Goal: Complete application form

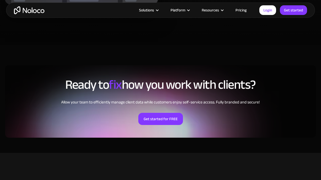
scroll to position [1158, 0]
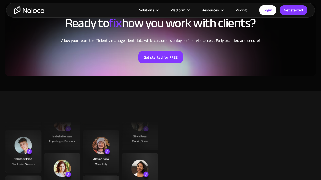
click at [242, 11] on link "Pricing" at bounding box center [241, 10] width 24 height 7
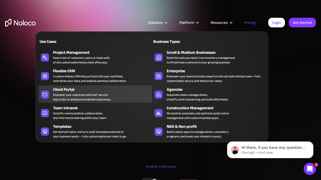
click at [109, 94] on div "Empower your customers with self-service and a fully-branded personalized exper…" at bounding box center [82, 97] width 58 height 9
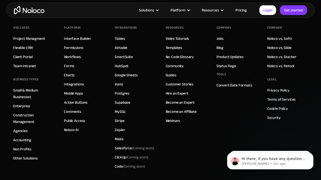
scroll to position [2768, 0]
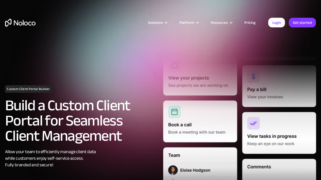
click at [301, 23] on link "Get started" at bounding box center [302, 23] width 27 height 10
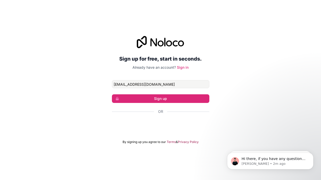
type input "admin@offlovin.com"
click at [160, 99] on button "Sign up" at bounding box center [160, 98] width 97 height 9
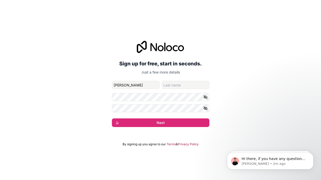
type input "Oliver"
type input "Castan"
click at [160, 123] on button "Next" at bounding box center [160, 122] width 97 height 9
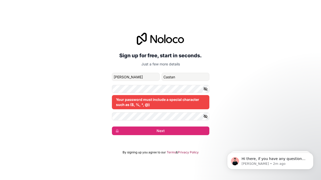
click at [204, 86] on button "button" at bounding box center [206, 89] width 6 height 8
click at [204, 89] on icon "button" at bounding box center [205, 89] width 5 height 5
click at [207, 89] on icon "button" at bounding box center [206, 89] width 4 height 2
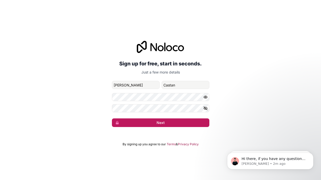
click at [184, 125] on button "Next" at bounding box center [160, 122] width 97 height 9
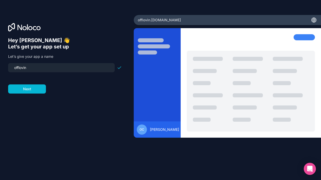
click at [37, 69] on input "offlovin" at bounding box center [61, 67] width 100 height 7
type input "offlovin"
click at [33, 92] on button "Next" at bounding box center [27, 88] width 38 height 9
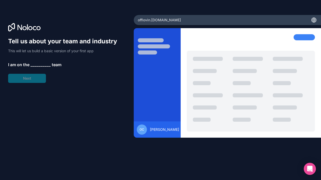
click at [40, 66] on span "__________" at bounding box center [40, 65] width 20 height 6
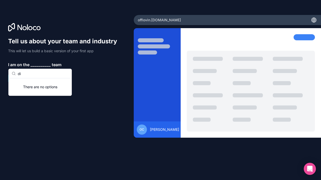
type input "d"
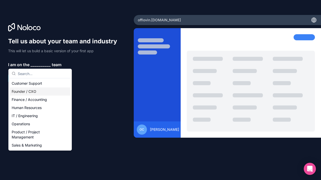
click at [35, 91] on div "Founder / CXO" at bounding box center [40, 92] width 61 height 8
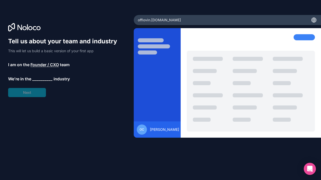
click at [42, 77] on span "__________" at bounding box center [42, 79] width 20 height 6
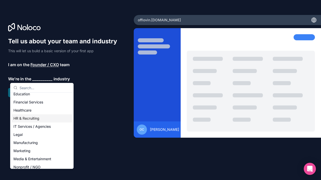
scroll to position [36, 0]
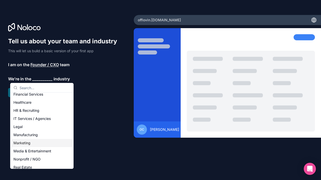
click at [37, 145] on div "Marketing" at bounding box center [41, 143] width 61 height 8
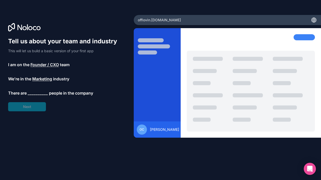
click at [43, 94] on span "__________" at bounding box center [38, 93] width 20 height 6
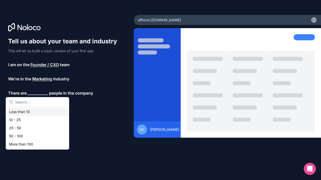
click at [33, 115] on div "Less than 10" at bounding box center [37, 112] width 61 height 8
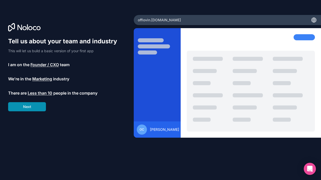
click at [36, 106] on button "Next" at bounding box center [27, 106] width 38 height 9
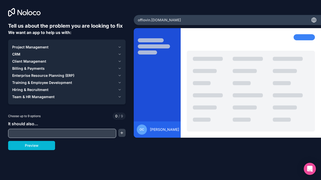
click at [119, 47] on icon "button" at bounding box center [120, 47] width 4 height 4
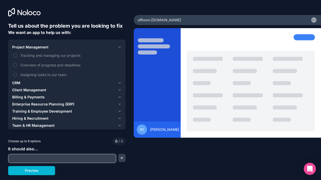
click at [119, 47] on icon "button" at bounding box center [120, 47] width 4 height 4
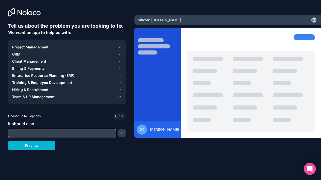
click at [119, 47] on icon "button" at bounding box center [120, 47] width 4 height 4
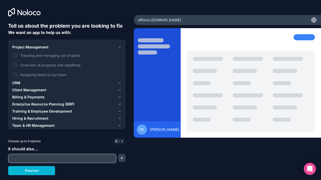
click at [119, 47] on icon "button" at bounding box center [120, 47] width 4 height 4
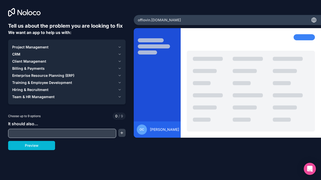
click at [118, 54] on icon "button" at bounding box center [120, 54] width 4 height 4
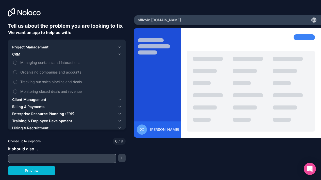
click at [119, 48] on icon "button" at bounding box center [120, 47] width 4 height 4
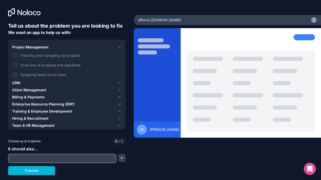
click at [56, 75] on span "Assigning tasks to our team" at bounding box center [70, 74] width 100 height 5
click at [17, 75] on button "Assigning tasks to our team" at bounding box center [15, 75] width 4 height 4
click at [59, 65] on span "Overview of progress and deadlines" at bounding box center [70, 64] width 100 height 5
click at [17, 65] on button "Overview of progress and deadlines" at bounding box center [15, 65] width 4 height 4
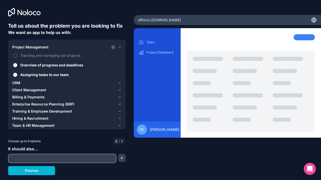
click at [59, 56] on span "Tracking and managing our projects" at bounding box center [70, 55] width 100 height 5
click at [17, 56] on button "Tracking and managing our projects" at bounding box center [15, 56] width 4 height 4
click at [120, 47] on icon "button" at bounding box center [120, 47] width 4 height 4
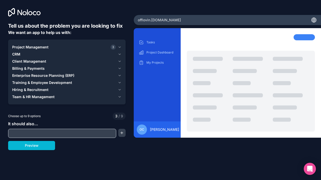
click at [105, 54] on div "CRM" at bounding box center [63, 54] width 103 height 5
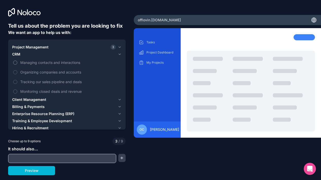
click at [77, 62] on span "Managing contacts and interactions" at bounding box center [70, 62] width 100 height 5
click at [17, 62] on button "Managing contacts and interactions" at bounding box center [15, 63] width 4 height 4
click at [73, 74] on span "Organizing companies and accounts" at bounding box center [70, 71] width 100 height 5
click at [17, 74] on button "Organizing companies and accounts" at bounding box center [15, 72] width 4 height 4
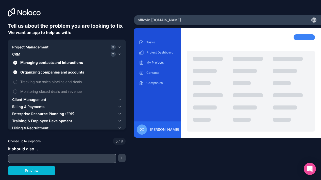
click at [73, 74] on span "Organizing companies and accounts" at bounding box center [70, 71] width 100 height 5
click at [17, 74] on button "Organizing companies and accounts" at bounding box center [15, 72] width 4 height 4
click at [71, 84] on span "Tracking our sales pipeline and deals" at bounding box center [70, 81] width 100 height 5
click at [17, 84] on button "Tracking our sales pipeline and deals" at bounding box center [15, 82] width 4 height 4
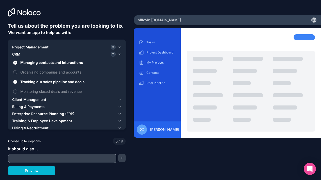
click at [71, 84] on span "Tracking our sales pipeline and deals" at bounding box center [70, 81] width 100 height 5
click at [17, 84] on button "Tracking our sales pipeline and deals" at bounding box center [15, 82] width 4 height 4
click at [69, 93] on span "Monitoring closed deals and revenue" at bounding box center [70, 91] width 100 height 5
click at [17, 93] on button "Monitoring closed deals and revenue" at bounding box center [15, 92] width 4 height 4
click at [69, 93] on span "Monitoring closed deals and revenue" at bounding box center [70, 91] width 100 height 5
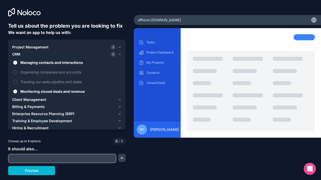
click at [17, 93] on button "Monitoring closed deals and revenue" at bounding box center [15, 92] width 4 height 4
click at [68, 101] on div "Client Management" at bounding box center [63, 99] width 103 height 5
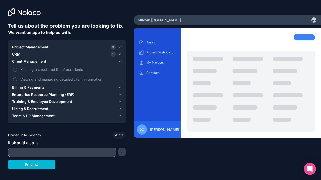
click at [72, 87] on div "Billing & Payments" at bounding box center [63, 87] width 103 height 5
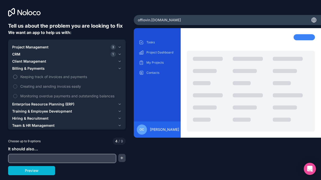
click at [76, 78] on span "Keeping track of invoices and payments" at bounding box center [70, 76] width 100 height 5
click at [17, 78] on button "Keeping track of invoices and payments" at bounding box center [15, 77] width 4 height 4
click at [76, 78] on span "Keeping track of invoices and payments" at bounding box center [70, 76] width 100 height 5
click at [17, 78] on button "Keeping track of invoices and payments" at bounding box center [15, 77] width 4 height 4
click at [80, 67] on div "Billing & Payments" at bounding box center [63, 68] width 103 height 5
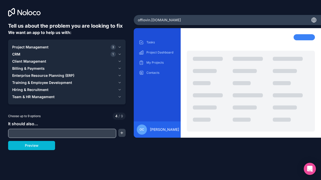
click at [63, 96] on div "Team & HR Management" at bounding box center [63, 96] width 103 height 5
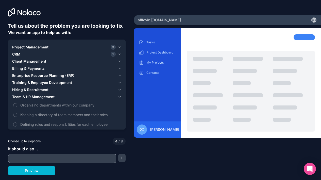
click at [63, 96] on div "Team & HR Management" at bounding box center [63, 96] width 103 height 5
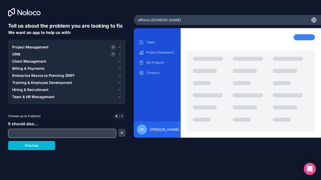
click at [63, 90] on div "Hiring & Recruitment" at bounding box center [63, 89] width 103 height 5
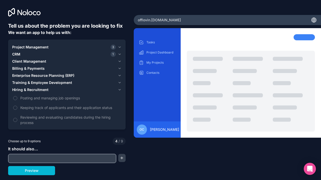
click at [63, 90] on div "Hiring & Recruitment" at bounding box center [63, 89] width 103 height 5
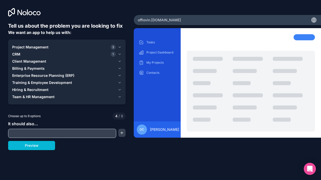
click at [63, 83] on span "Training & Employee Development" at bounding box center [42, 82] width 60 height 5
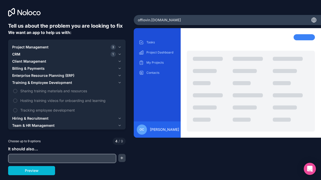
click at [63, 83] on span "Training & Employee Development" at bounding box center [42, 82] width 60 height 5
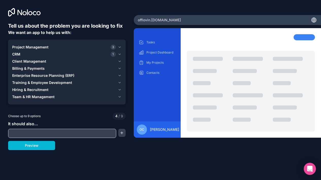
click at [63, 76] on span "Enterprise Resource Planning (ERP)" at bounding box center [43, 75] width 62 height 5
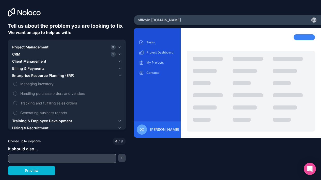
click at [63, 76] on span "Enterprise Resource Planning (ERP)" at bounding box center [43, 75] width 62 height 5
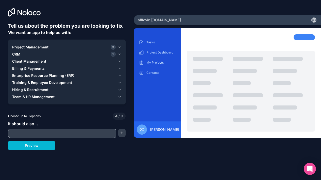
click at [60, 134] on input "text" at bounding box center [62, 133] width 106 height 7
type input "client portal"
click at [125, 132] on button "button" at bounding box center [121, 133] width 7 height 8
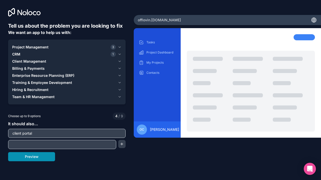
click at [42, 159] on button "Preview" at bounding box center [31, 156] width 47 height 9
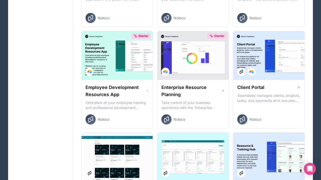
scroll to position [404, 0]
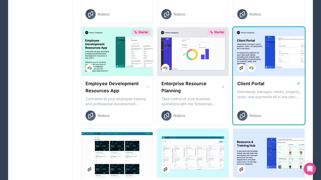
click at [272, 83] on div "Client Portal" at bounding box center [268, 83] width 63 height 7
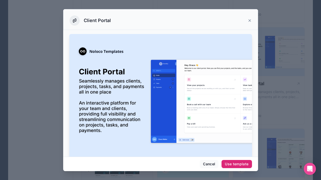
click at [240, 164] on div "Use template" at bounding box center [237, 164] width 24 height 5
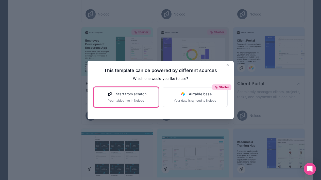
click at [142, 103] on button "Start from scratch Your tables live in Noloco" at bounding box center [126, 97] width 65 height 20
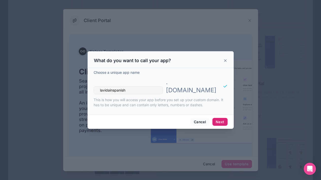
type input "lavidainspanish"
click at [225, 119] on button "Next" at bounding box center [219, 122] width 15 height 8
